Goal: Task Accomplishment & Management: Manage account settings

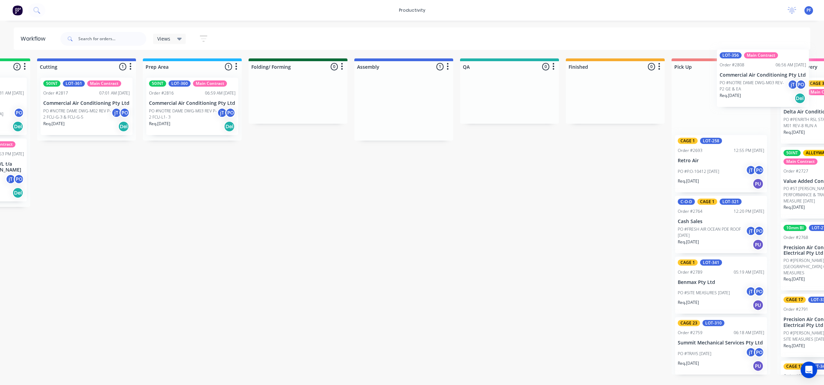
scroll to position [0, 208]
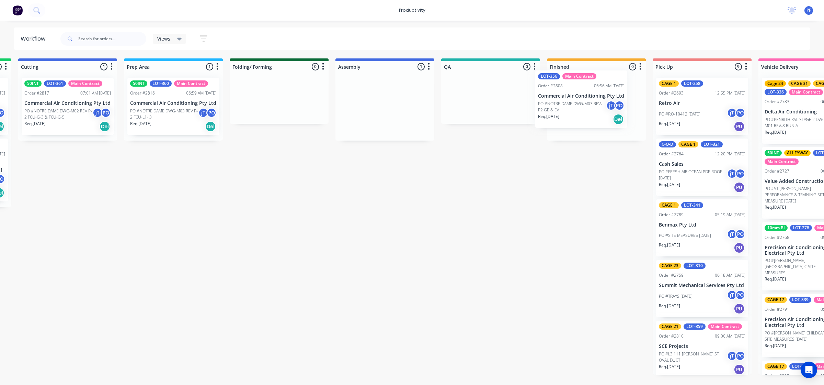
click at [560, 103] on div "Submitted 33 Order #240 10:47 AM [DATE] Retro Air PO #Freshwater Apts PO Req. […" at bounding box center [459, 216] width 1344 height 316
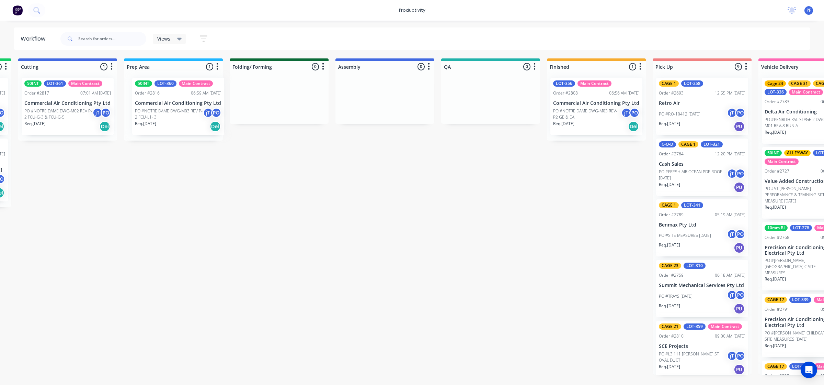
scroll to position [0, 206]
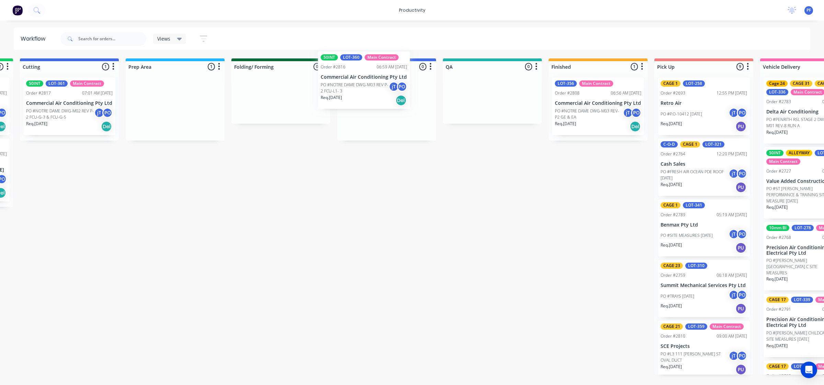
drag, startPoint x: 162, startPoint y: 108, endPoint x: 360, endPoint y: 83, distance: 199.4
click at [360, 83] on div "Submitted 33 Order #240 10:47 AM [DATE] Retro Air PO #Freshwater Apts PO Req. […" at bounding box center [460, 216] width 1344 height 316
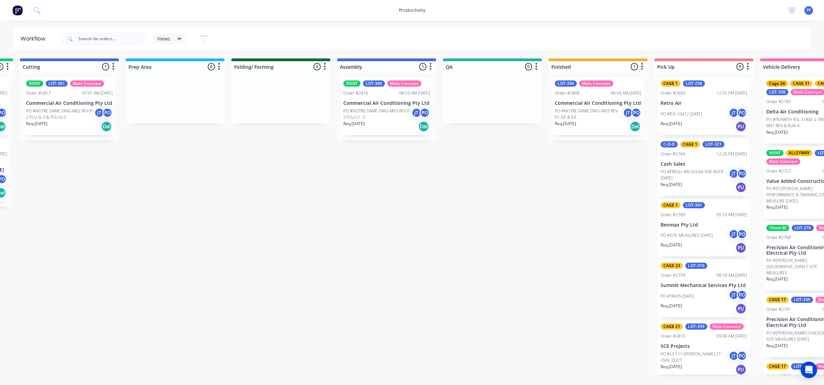
scroll to position [0, 204]
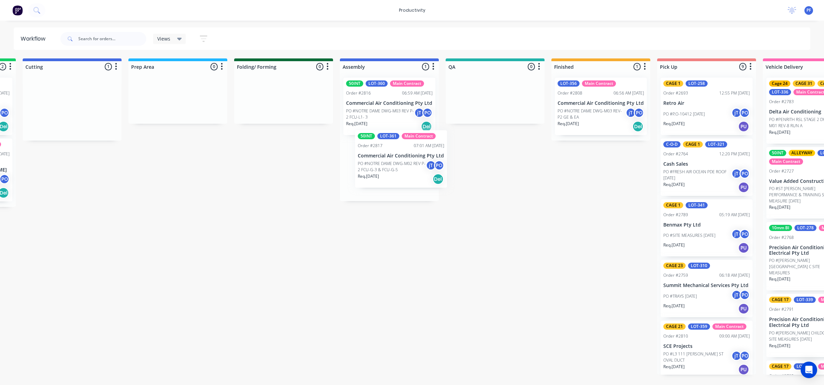
drag, startPoint x: 61, startPoint y: 123, endPoint x: 326, endPoint y: 167, distance: 269.2
click at [395, 174] on div "Submitted 33 Order #240 10:47 AM 24/09/24 Retro Air PO #Freshwater Apts PO Req.…" at bounding box center [463, 216] width 1344 height 316
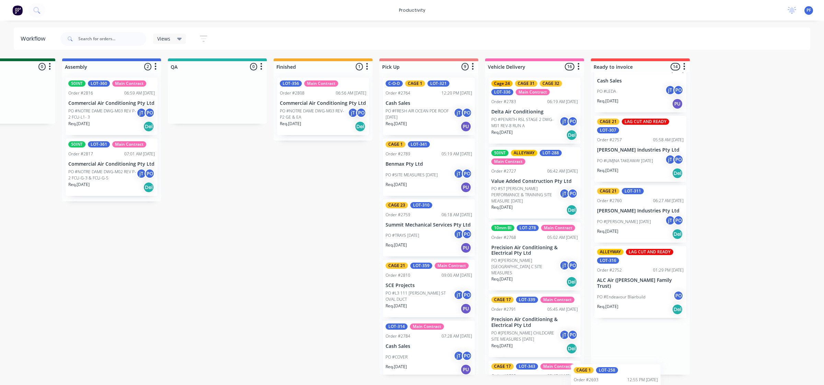
scroll to position [630, 0]
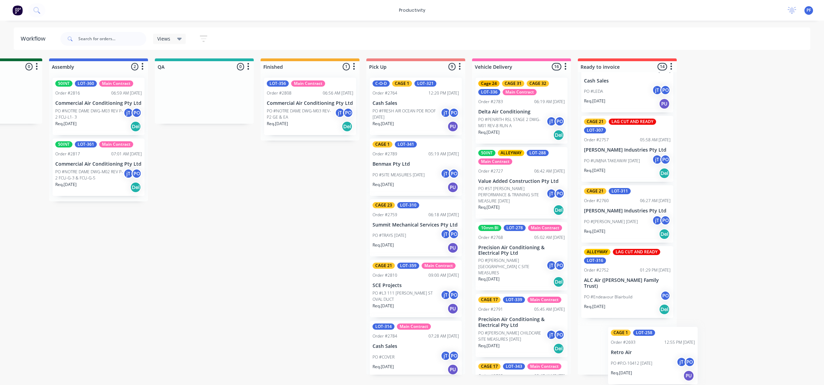
drag, startPoint x: 471, startPoint y: 112, endPoint x: 605, endPoint y: 345, distance: 268.9
click at [605, 345] on div "Submitted 33 Order #240 10:47 AM 24/09/24 Retro Air PO #Freshwater Apts PO Req.…" at bounding box center [172, 216] width 1344 height 316
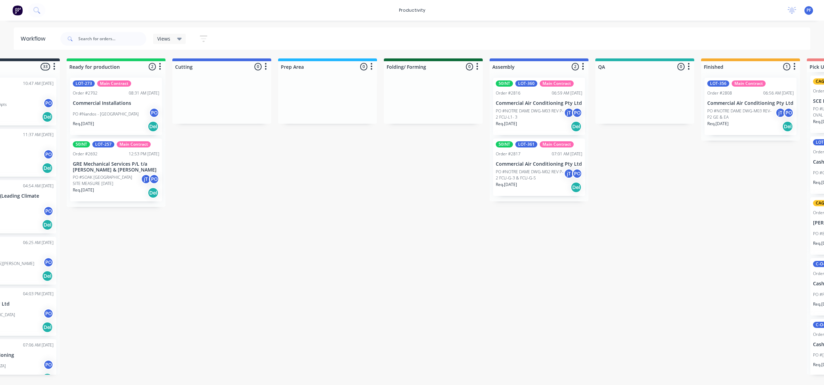
scroll to position [0, 16]
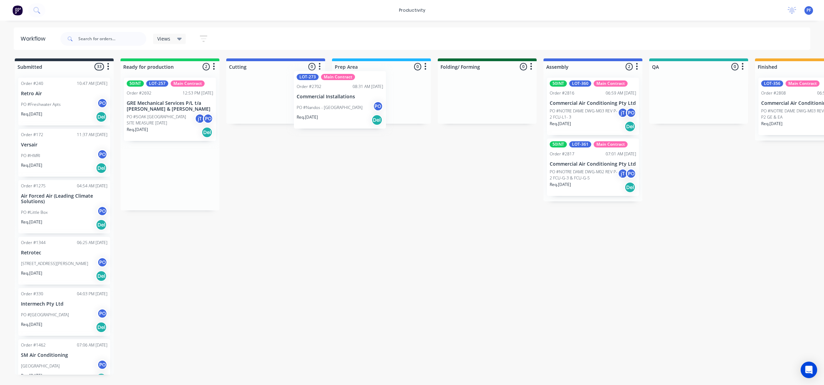
drag, startPoint x: 156, startPoint y: 113, endPoint x: 344, endPoint y: 110, distance: 188.6
click at [347, 110] on div "Submitted 33 Order #240 10:47 AM [DATE] Retro Air PO #Freshwater Apts PO Req. […" at bounding box center [667, 216] width 1344 height 316
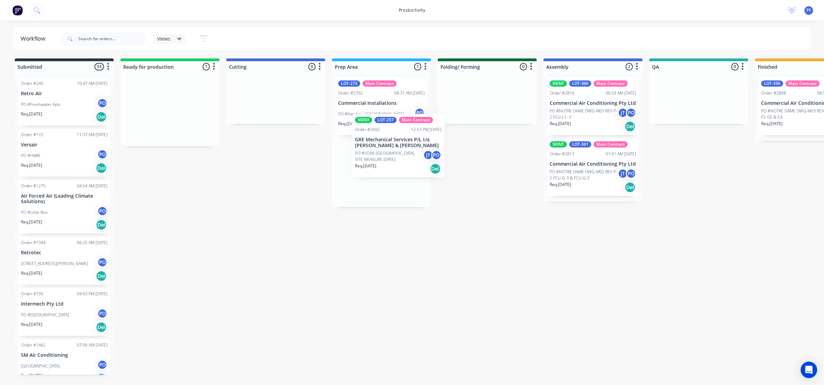
drag, startPoint x: 199, startPoint y: 120, endPoint x: 390, endPoint y: 156, distance: 194.3
click at [390, 156] on div "Submitted 33 Order #240 10:47 AM 24/09/24 Retro Air PO #Freshwater Apts PO Req.…" at bounding box center [667, 216] width 1344 height 316
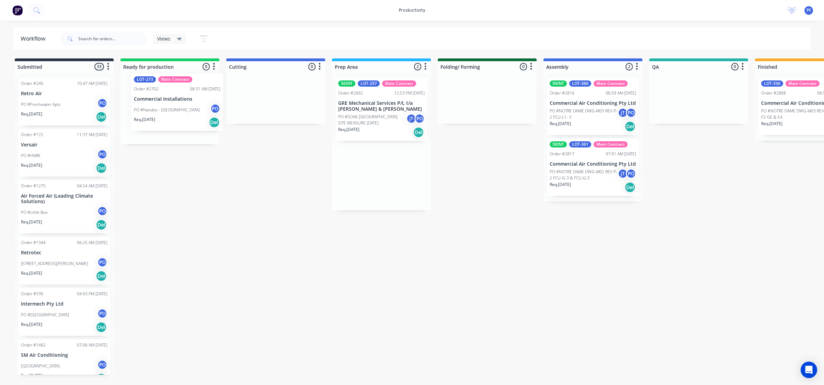
drag, startPoint x: 322, startPoint y: 95, endPoint x: 141, endPoint y: 84, distance: 180.9
click at [141, 84] on div "Submitted 33 Order #240 10:47 AM 24/09/24 Retro Air PO #Freshwater Apts PO Req.…" at bounding box center [667, 216] width 1344 height 316
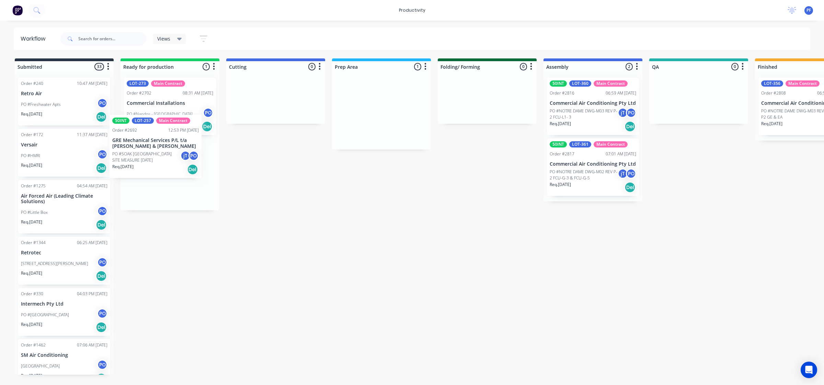
drag, startPoint x: 388, startPoint y: 113, endPoint x: 157, endPoint y: 155, distance: 234.5
click at [157, 155] on div "Submitted 33 Order #240 10:47 AM 24/09/24 Retro Air PO #Freshwater Apts PO Req.…" at bounding box center [667, 216] width 1344 height 316
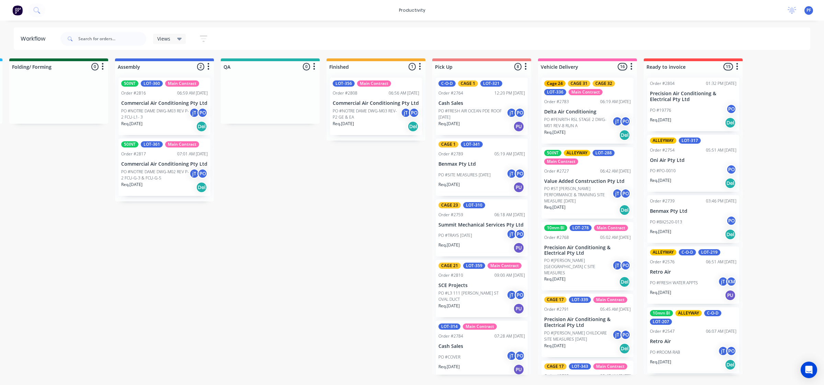
scroll to position [184, 0]
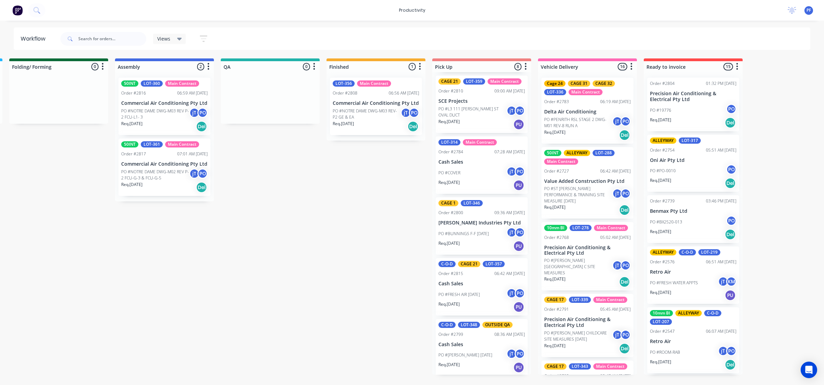
click at [382, 114] on p "PO #NOTRE DAME DWG-M03 REV-P2 GE & EA" at bounding box center [367, 114] width 68 height 12
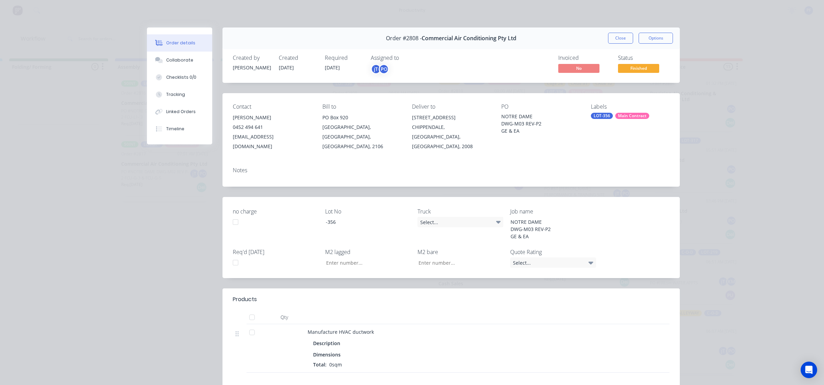
click at [597, 116] on div "LOT-356" at bounding box center [602, 116] width 22 height 6
type input "cage 30"
drag, startPoint x: 599, startPoint y: 175, endPoint x: 569, endPoint y: 173, distance: 30.0
click at [599, 175] on div at bounding box center [600, 176] width 14 height 14
drag, startPoint x: 558, startPoint y: 165, endPoint x: 566, endPoint y: 153, distance: 14.2
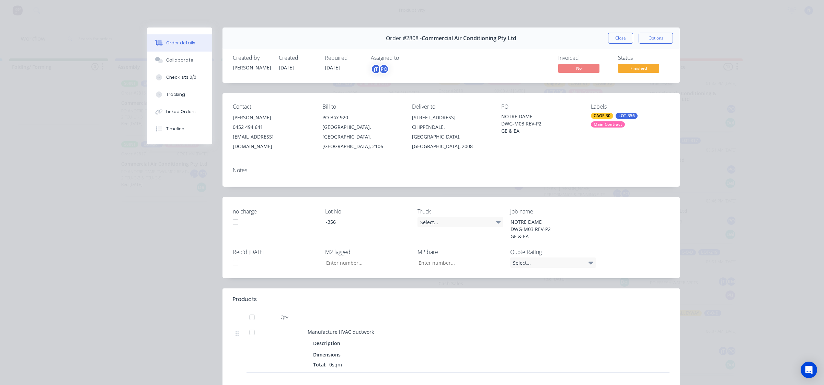
click at [559, 163] on div "Notes" at bounding box center [451, 173] width 457 height 25
click at [627, 40] on button "Close" at bounding box center [620, 38] width 25 height 11
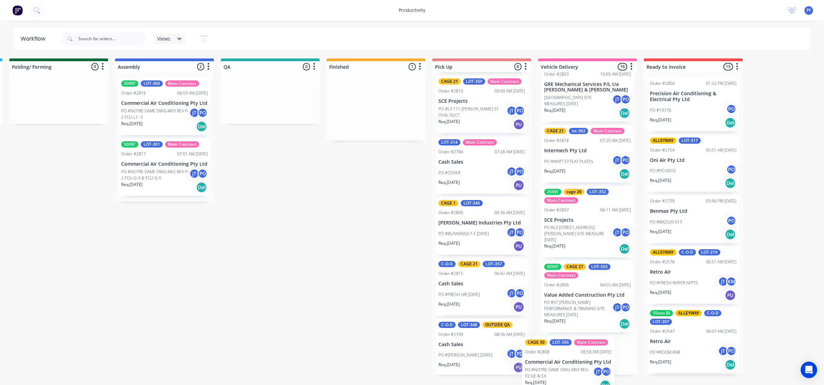
scroll to position [847, 0]
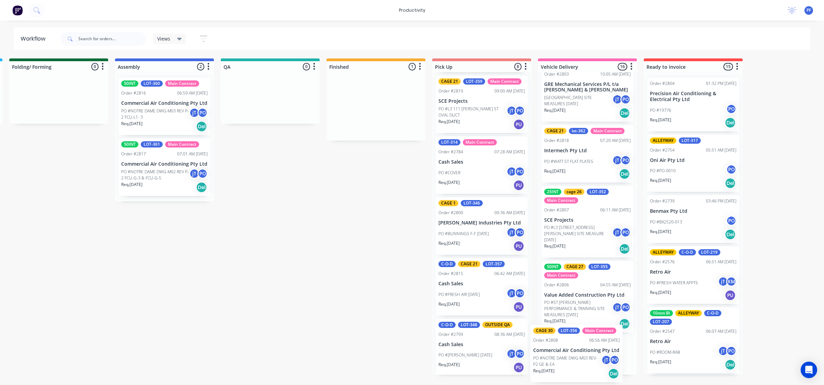
drag, startPoint x: 381, startPoint y: 115, endPoint x: 594, endPoint y: 353, distance: 319.1
click at [588, 356] on div "Submitted 33 Order #240 10:47 AM [DATE] Retro Air PO #Freshwater Apts PO Req. […" at bounding box center [238, 216] width 1344 height 316
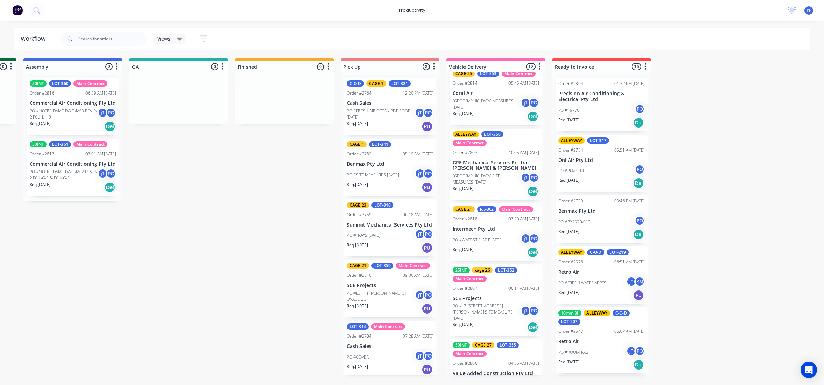
scroll to position [762, 0]
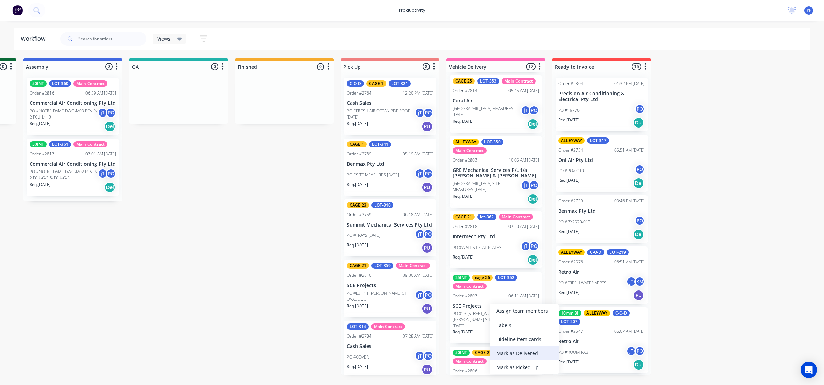
click at [520, 351] on div "Mark as Delivered" at bounding box center [524, 353] width 69 height 14
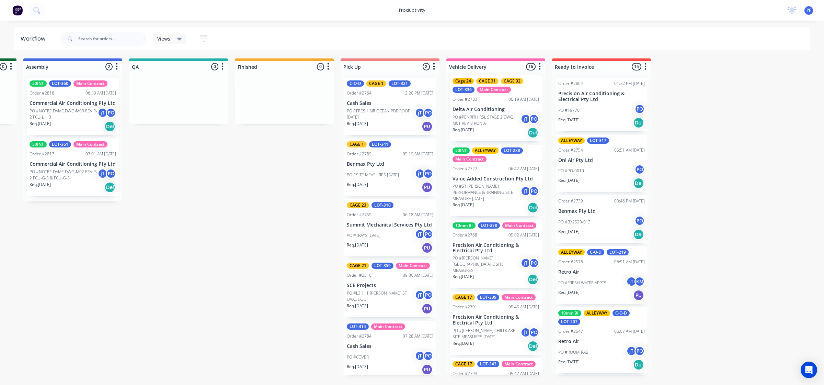
scroll to position [0, 0]
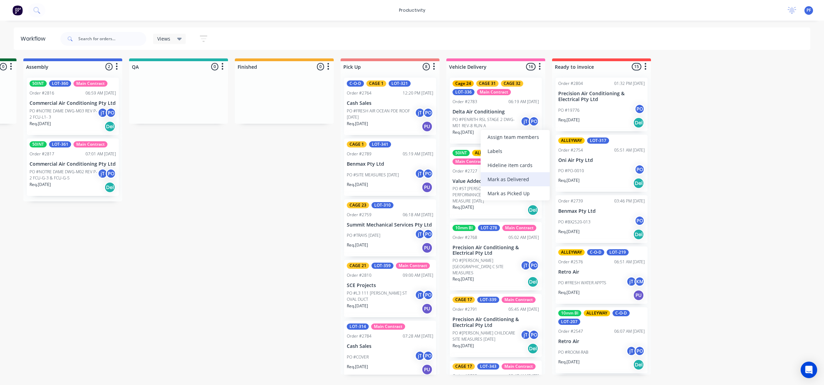
click at [492, 175] on div "Mark as Delivered" at bounding box center [515, 179] width 69 height 14
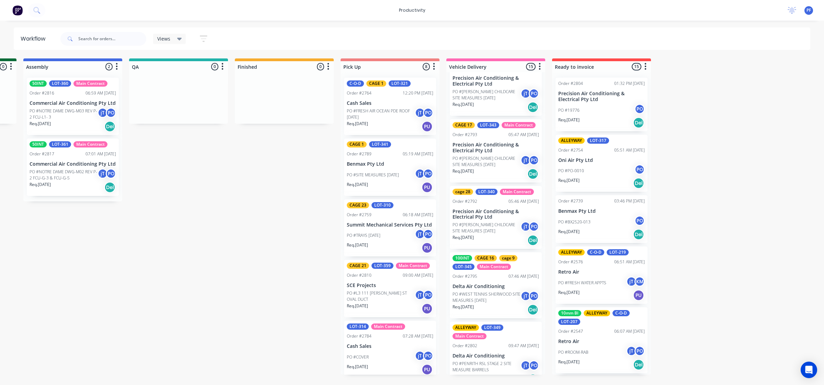
scroll to position [215, 0]
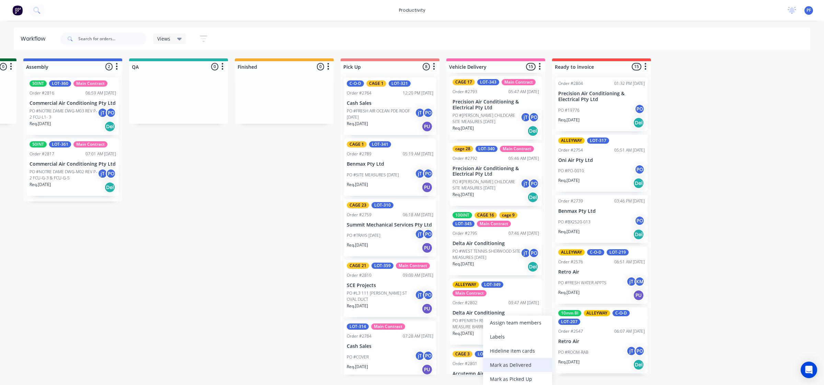
click at [513, 366] on div "Mark as Delivered" at bounding box center [517, 364] width 69 height 14
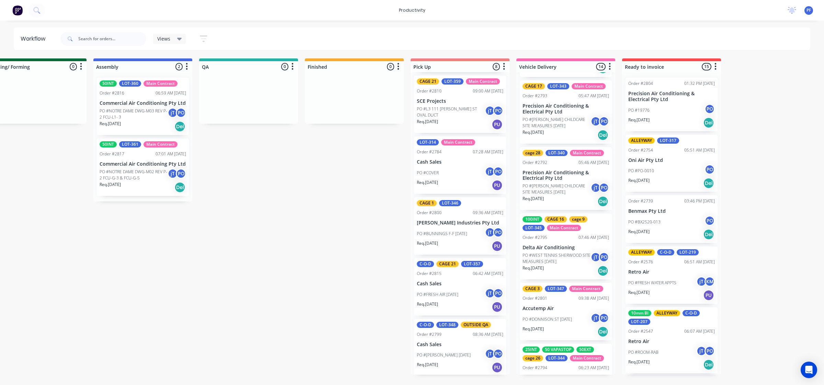
scroll to position [168, 0]
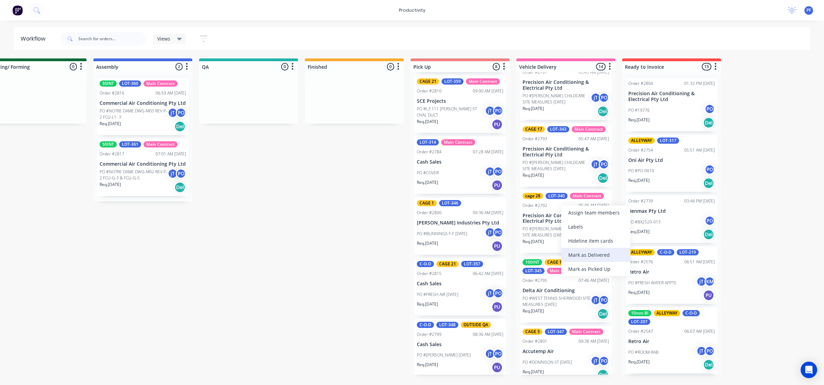
click at [585, 252] on div "Mark as Delivered" at bounding box center [595, 255] width 69 height 14
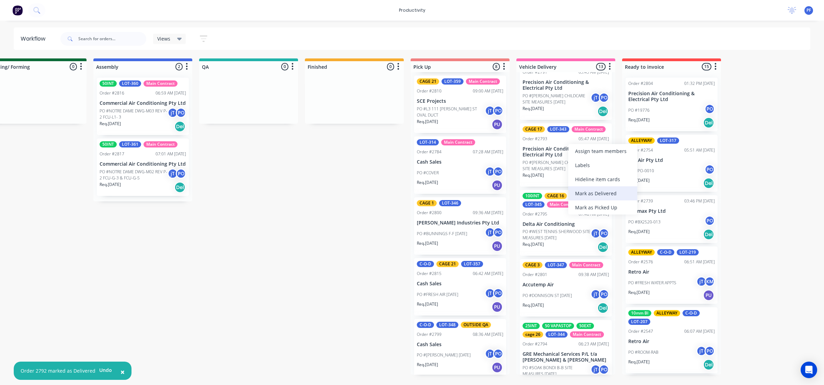
click at [594, 192] on div "Mark as Delivered" at bounding box center [602, 193] width 69 height 14
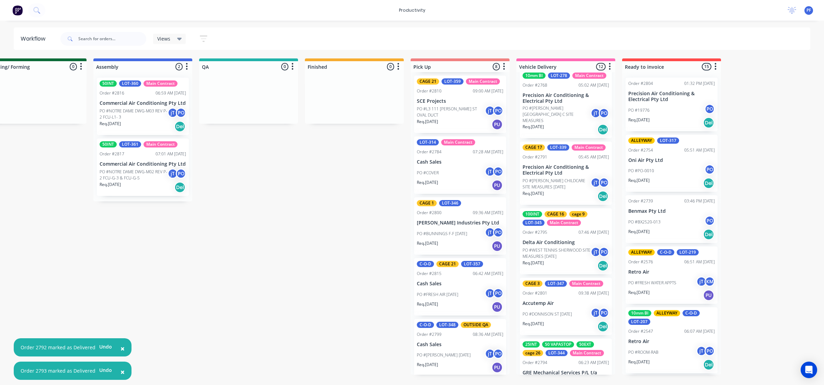
scroll to position [82, 0]
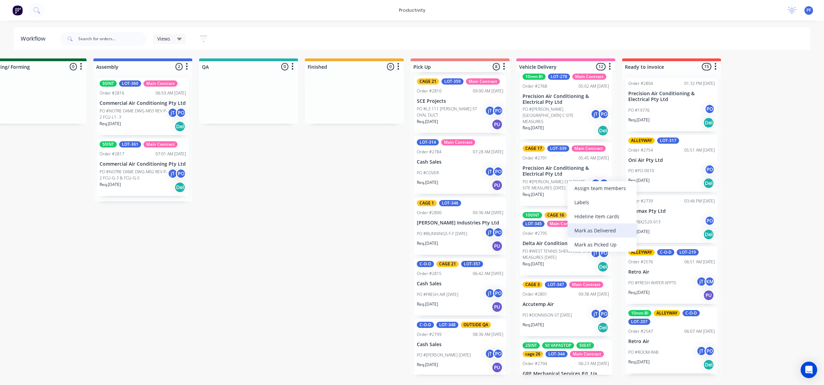
click at [593, 232] on div "Mark as Delivered" at bounding box center [602, 230] width 69 height 14
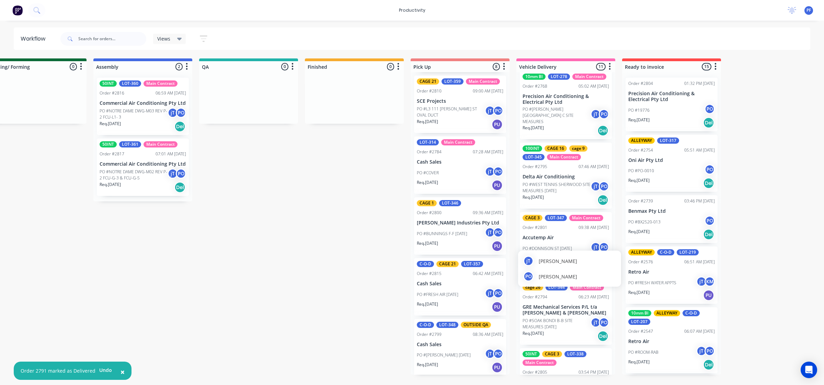
scroll to position [0, 0]
